Goal: Navigation & Orientation: Find specific page/section

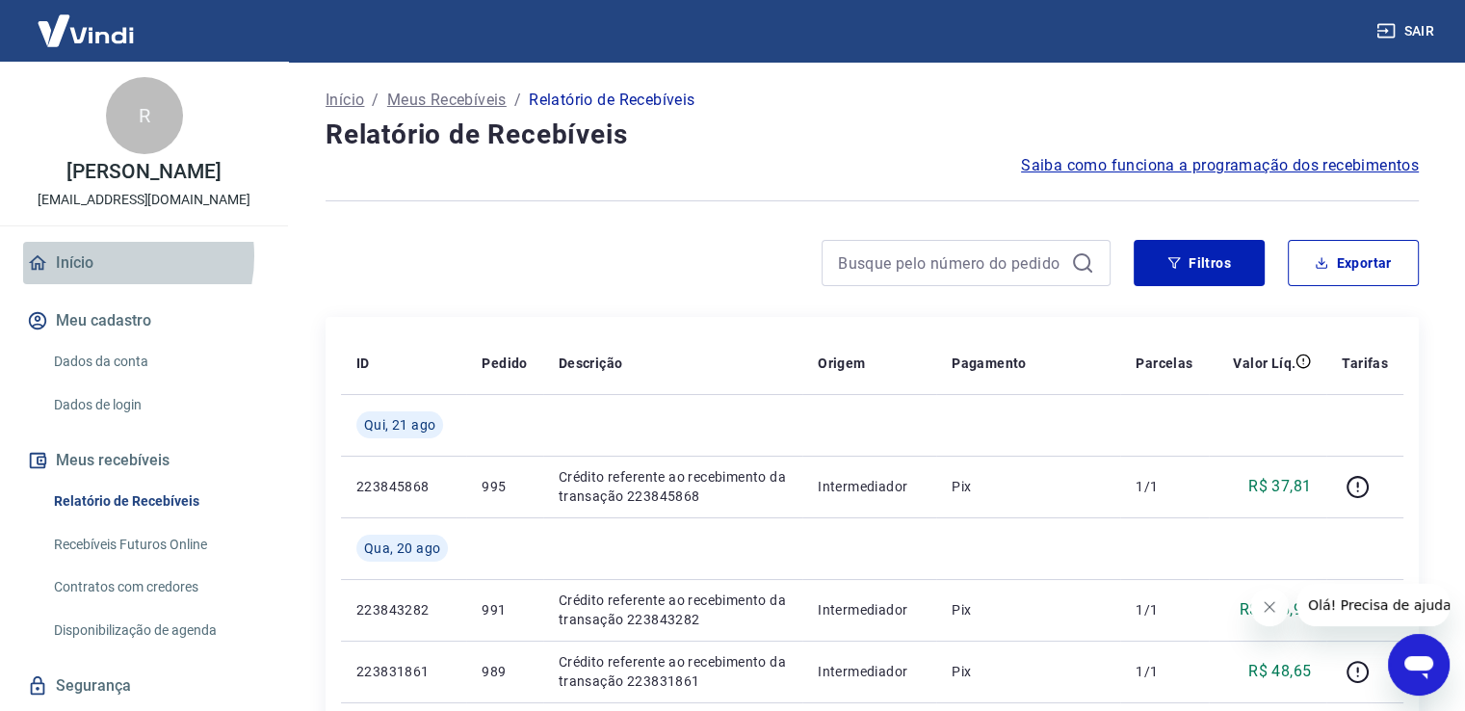
click at [103, 256] on link "Início" at bounding box center [144, 263] width 242 height 42
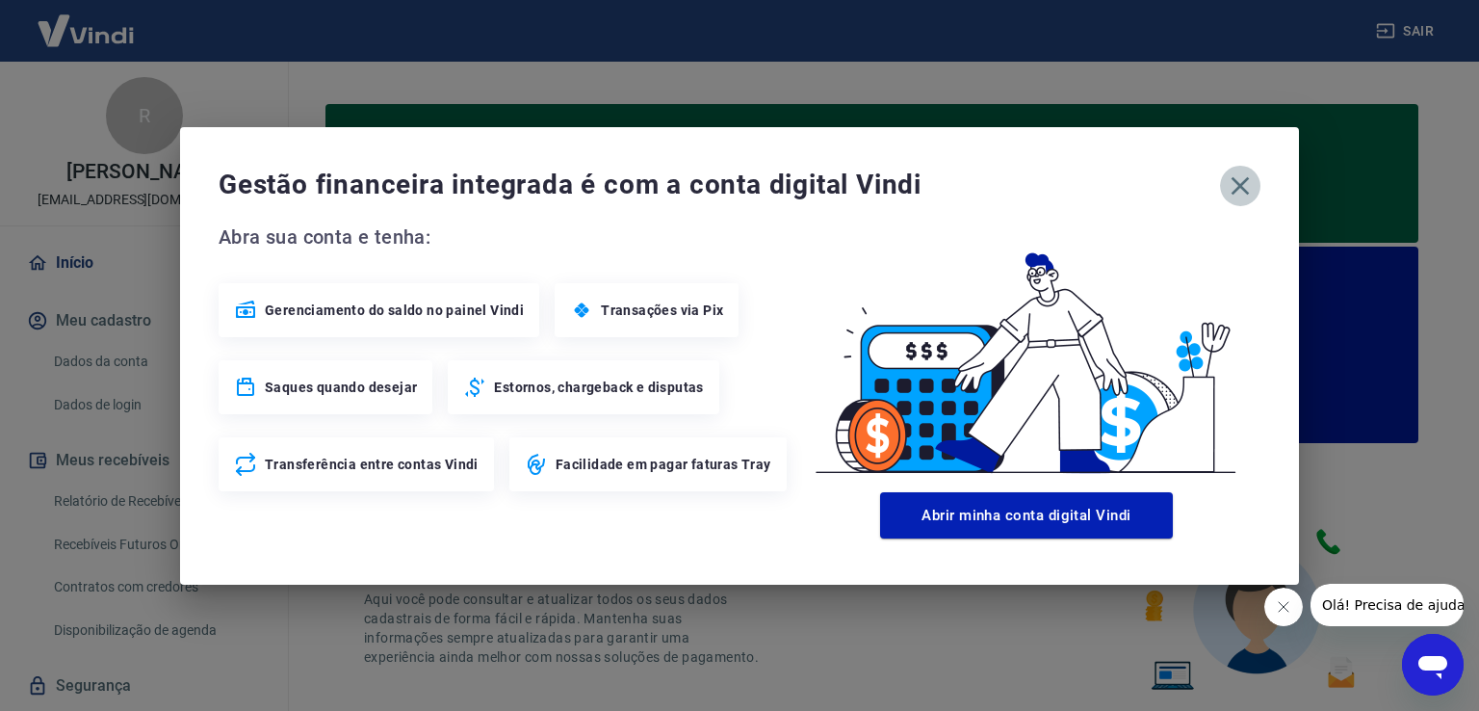
click at [1245, 185] on icon "button" at bounding box center [1240, 185] width 31 height 31
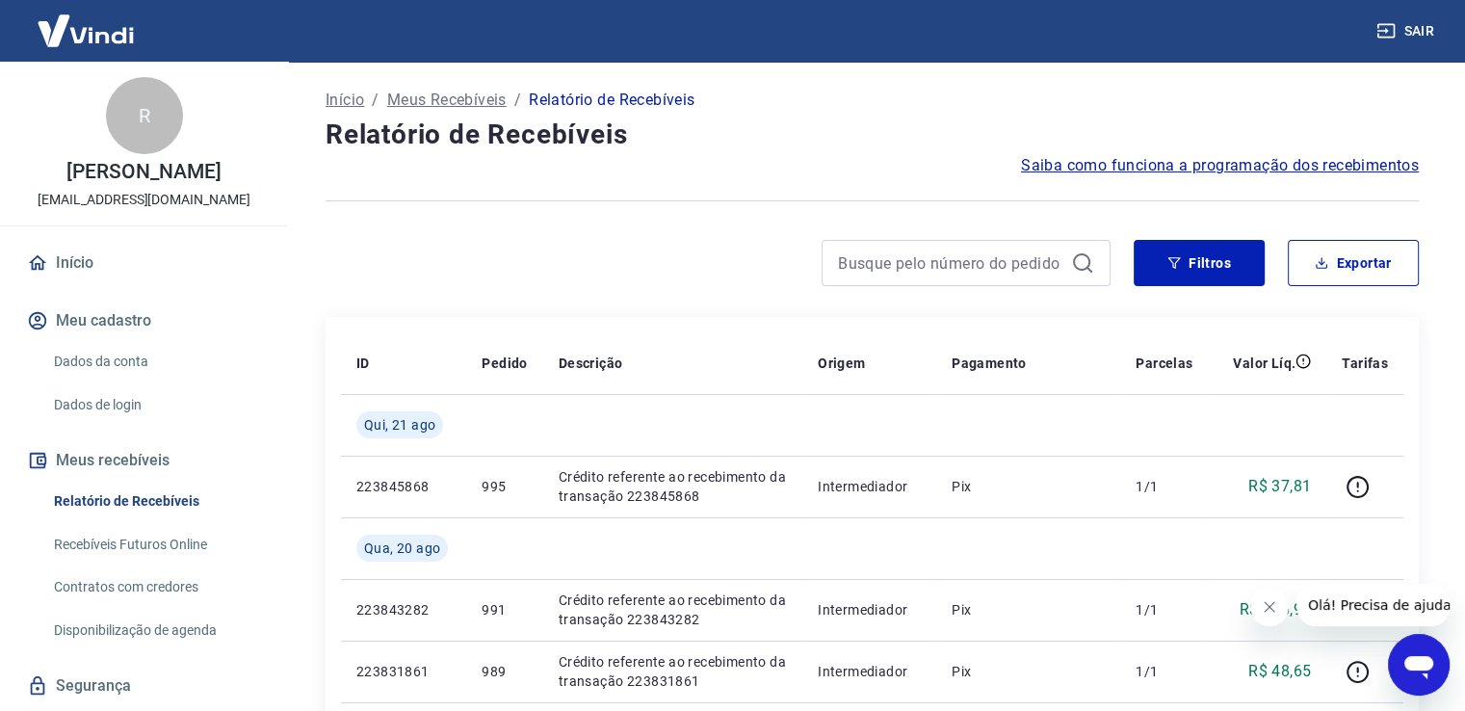
click at [331, 96] on p "Início" at bounding box center [345, 100] width 39 height 23
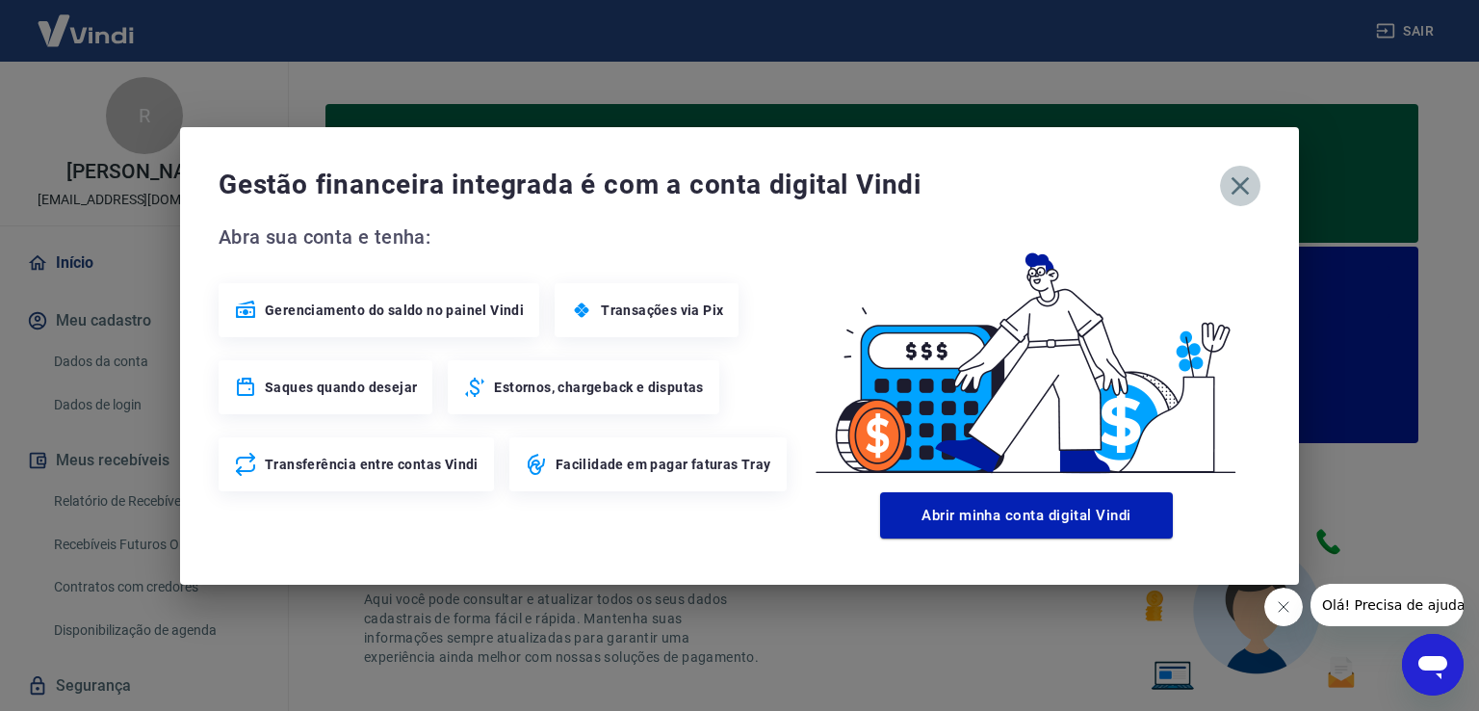
click at [1237, 176] on icon "button" at bounding box center [1240, 185] width 31 height 31
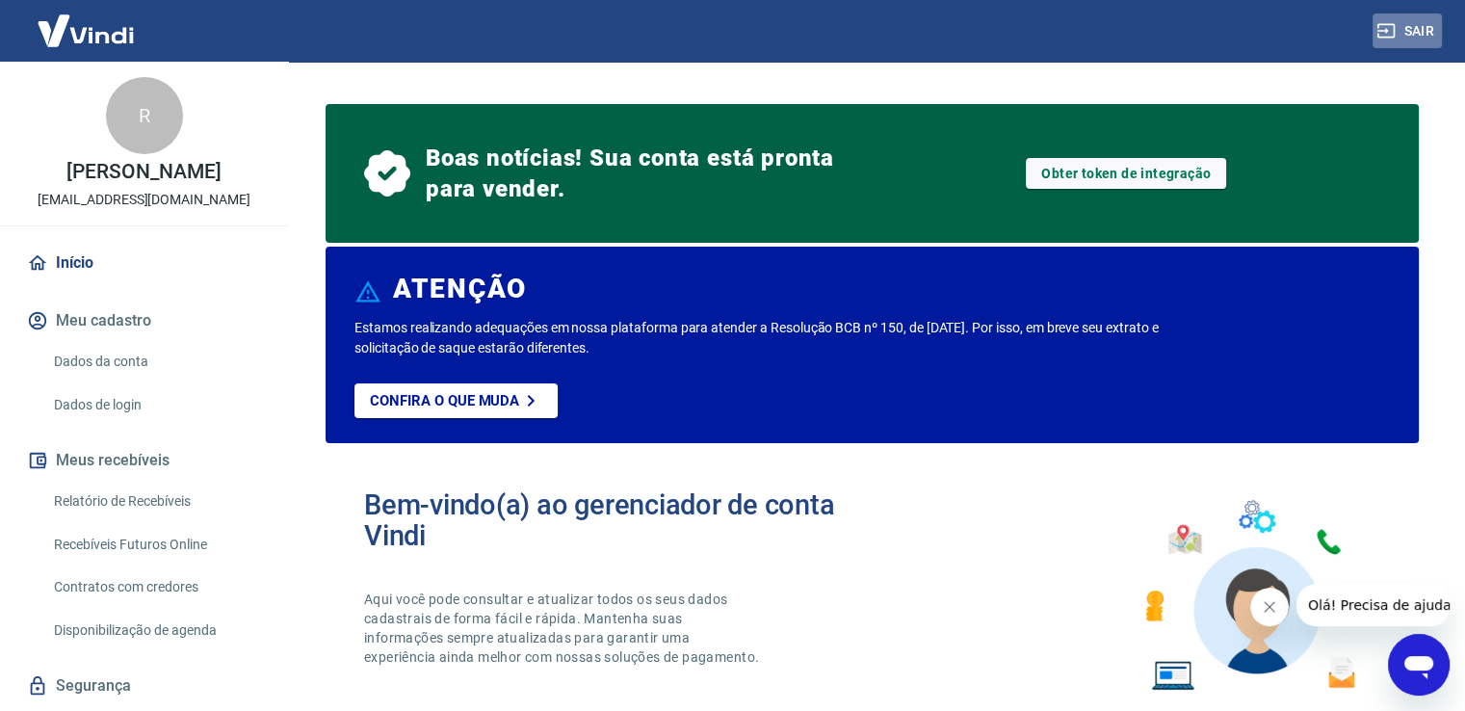
click at [1393, 24] on icon "button" at bounding box center [1385, 31] width 17 height 14
